Goal: Complete application form: Complete application form

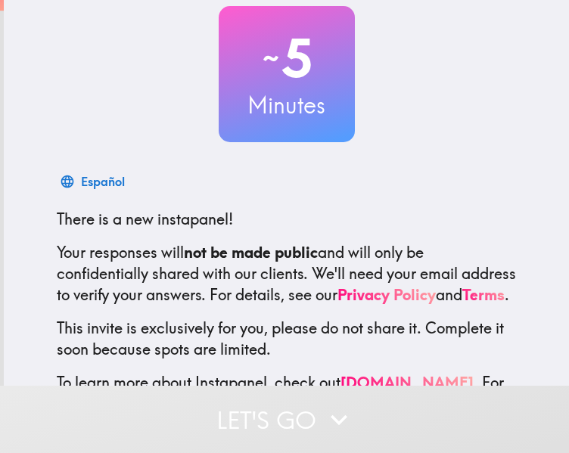
scroll to position [165, 0]
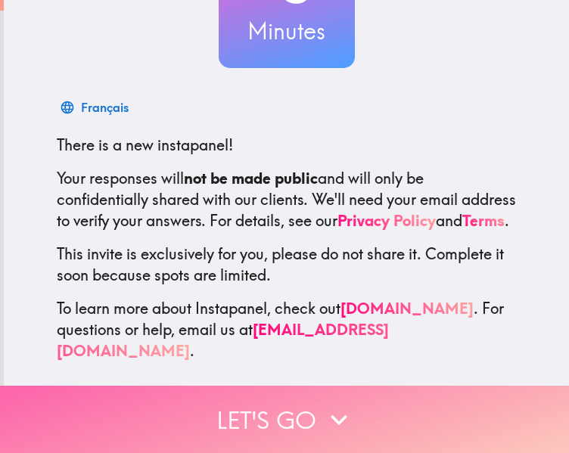
click at [328, 415] on icon "button" at bounding box center [338, 419] width 33 height 33
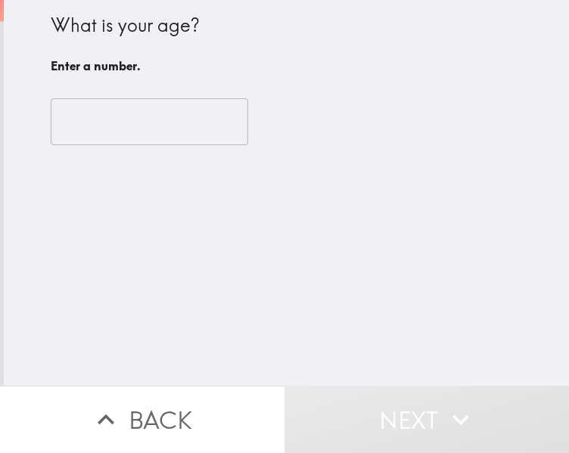
click at [177, 130] on input "number" at bounding box center [150, 121] width 198 height 47
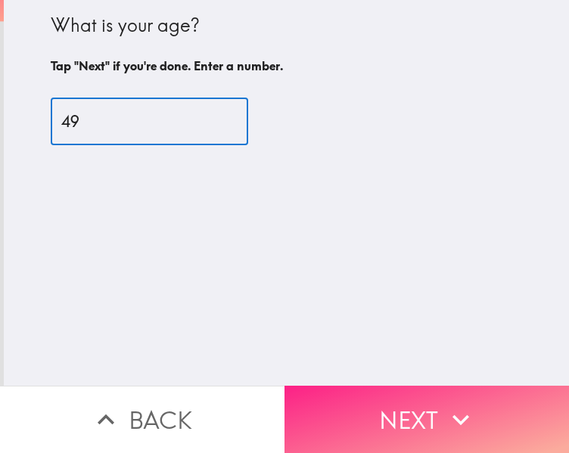
type input "49"
click at [357, 413] on button "Next" at bounding box center [427, 419] width 285 height 67
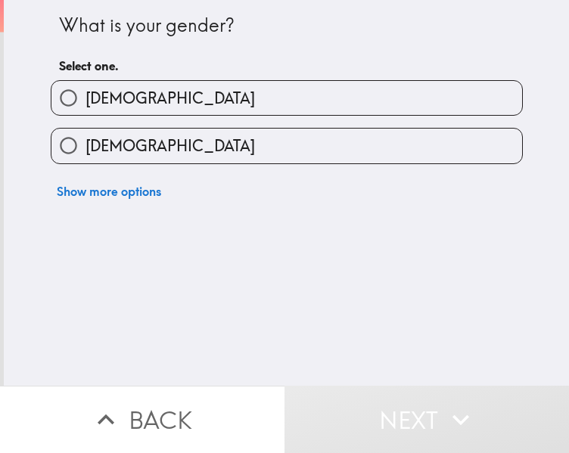
click at [64, 95] on input "[DEMOGRAPHIC_DATA]" at bounding box center [68, 98] width 34 height 34
radio input "true"
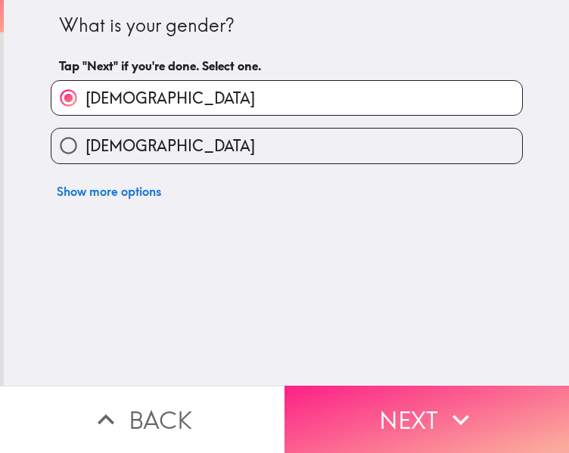
click at [343, 409] on button "Next" at bounding box center [427, 419] width 285 height 67
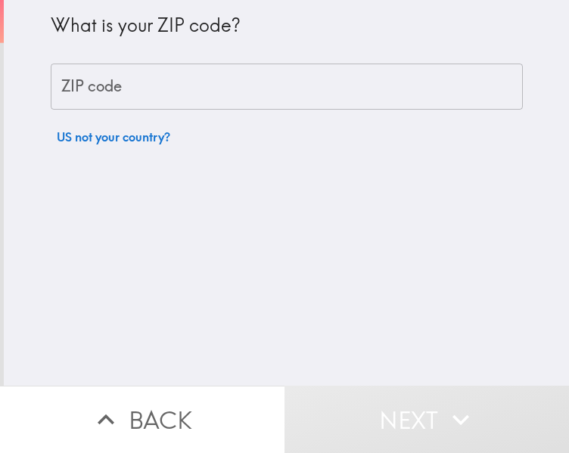
click at [129, 91] on input "ZIP code" at bounding box center [287, 87] width 472 height 47
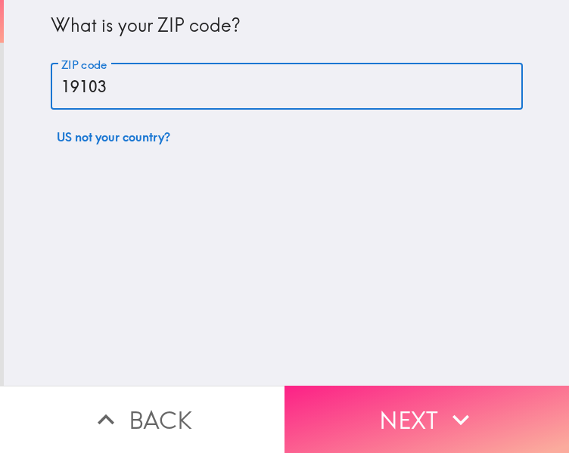
type input "19103"
click at [424, 416] on button "Next" at bounding box center [427, 419] width 285 height 67
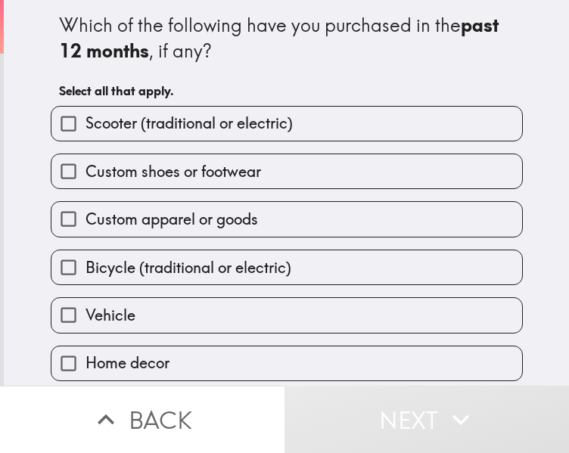
click at [257, 220] on span "Custom apparel or goods" at bounding box center [172, 219] width 173 height 21
click at [86, 220] on input "Custom apparel or goods" at bounding box center [68, 219] width 34 height 34
checkbox input "true"
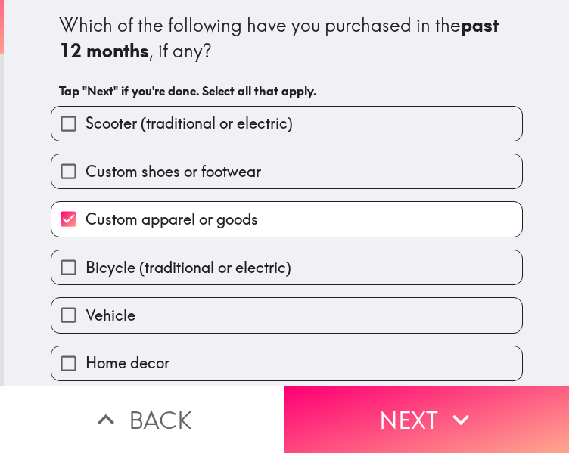
click at [249, 272] on span "Bicycle (traditional or electric)" at bounding box center [189, 267] width 206 height 21
click at [86, 272] on input "Bicycle (traditional or electric)" at bounding box center [68, 268] width 34 height 34
checkbox input "true"
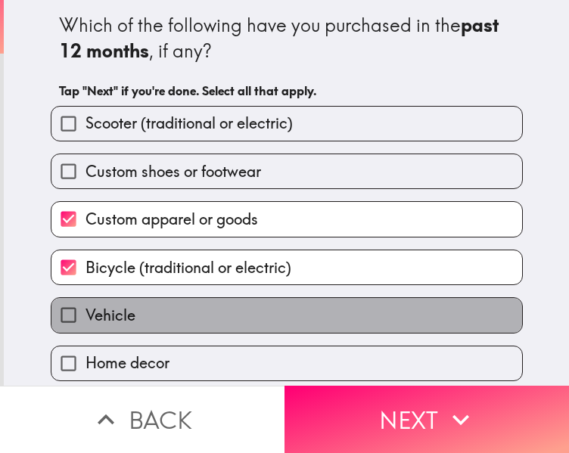
click at [226, 319] on label "Vehicle" at bounding box center [286, 315] width 471 height 34
click at [86, 319] on input "Vehicle" at bounding box center [68, 315] width 34 height 34
checkbox input "true"
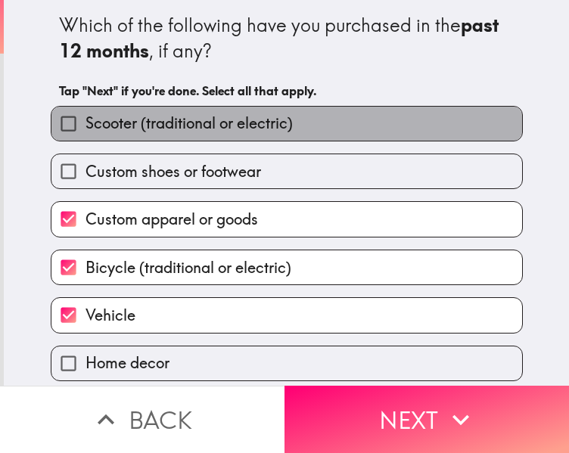
click at [262, 129] on span "Scooter (traditional or electric)" at bounding box center [189, 123] width 207 height 21
click at [86, 129] on input "Scooter (traditional or electric)" at bounding box center [68, 124] width 34 height 34
checkbox input "true"
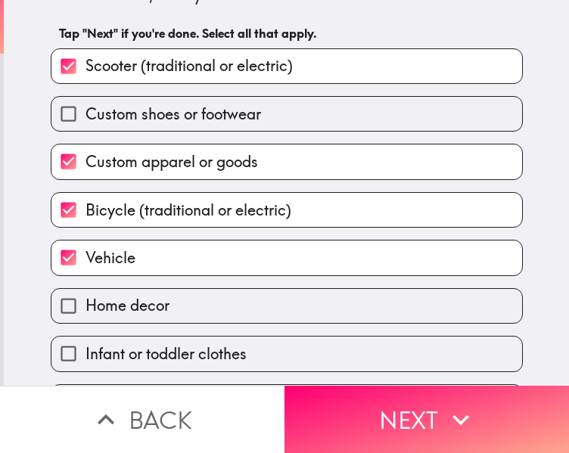
scroll to position [92, 0]
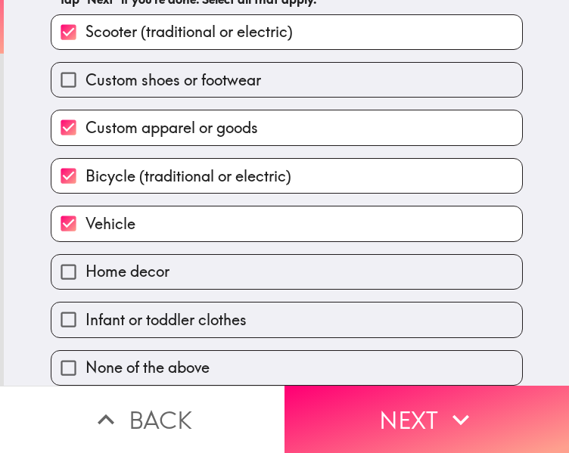
click at [288, 322] on label "Infant or toddler clothes" at bounding box center [286, 320] width 471 height 34
click at [86, 322] on input "Infant or toddler clothes" at bounding box center [68, 320] width 34 height 34
checkbox input "true"
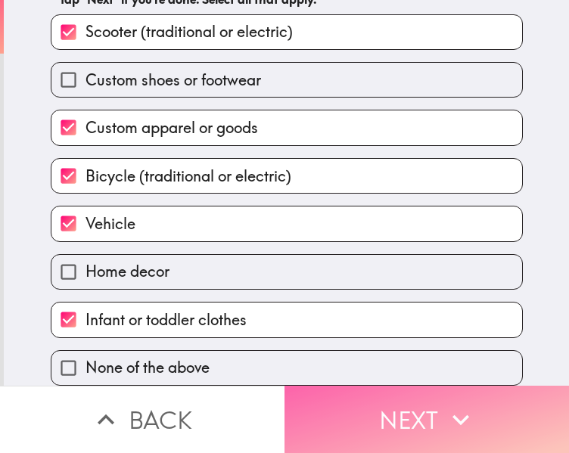
click at [391, 416] on button "Next" at bounding box center [427, 419] width 285 height 67
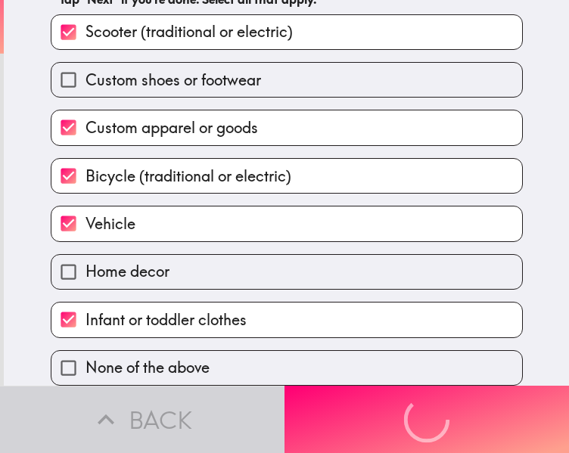
scroll to position [0, 0]
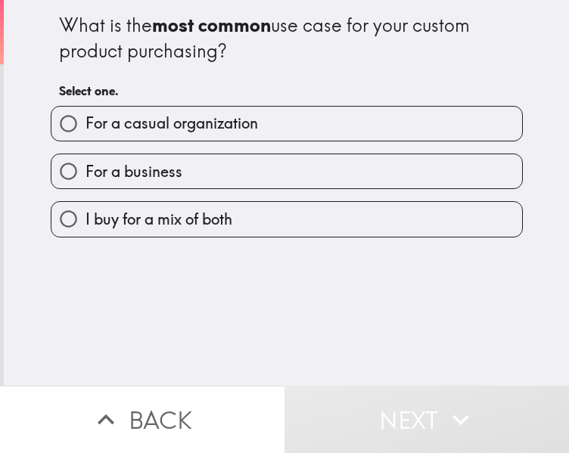
click at [260, 218] on label "I buy for a mix of both" at bounding box center [286, 219] width 471 height 34
click at [86, 218] on input "I buy for a mix of both" at bounding box center [68, 219] width 34 height 34
radio input "true"
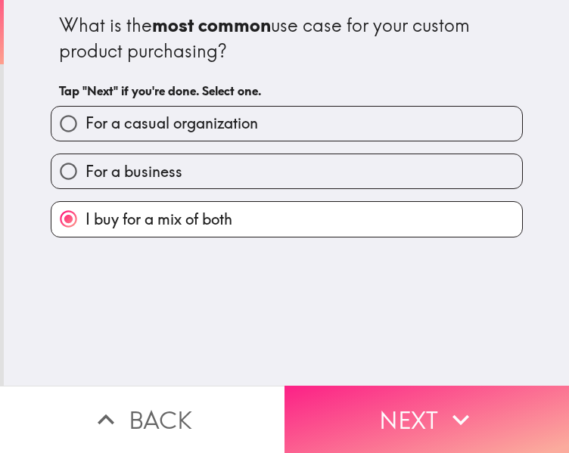
click at [404, 419] on button "Next" at bounding box center [427, 419] width 285 height 67
